Goal: Transaction & Acquisition: Book appointment/travel/reservation

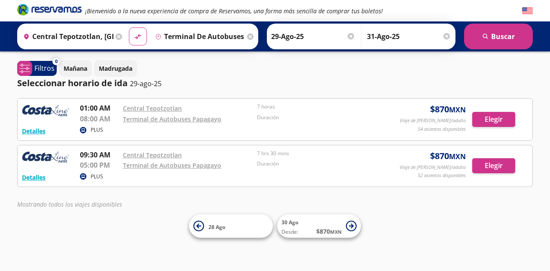
click at [424, 150] on div "Detalles PLUS 09:30 AM Central Tepotzotlan 05:00 PM Terminal de Autobuses Papag…" at bounding box center [275, 166] width 506 height 33
click at [492, 39] on button "search [GEOGRAPHIC_DATA]" at bounding box center [498, 37] width 69 height 26
type input "Central Tepotzotlan, [GEOGRAPHIC_DATA]"
type input "Terminal de Autobuses Papagayo, [GEOGRAPHIC_DATA]"
click at [84, 68] on p "Mañana" at bounding box center [76, 68] width 24 height 9
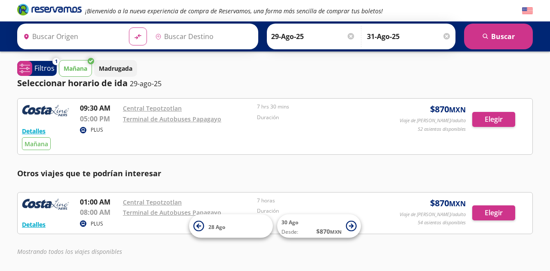
type input "Central Tepotzotlan, [GEOGRAPHIC_DATA]"
type input "Terminal de Autobuses Papagayo, [GEOGRAPHIC_DATA]"
